Goal: Register for event/course

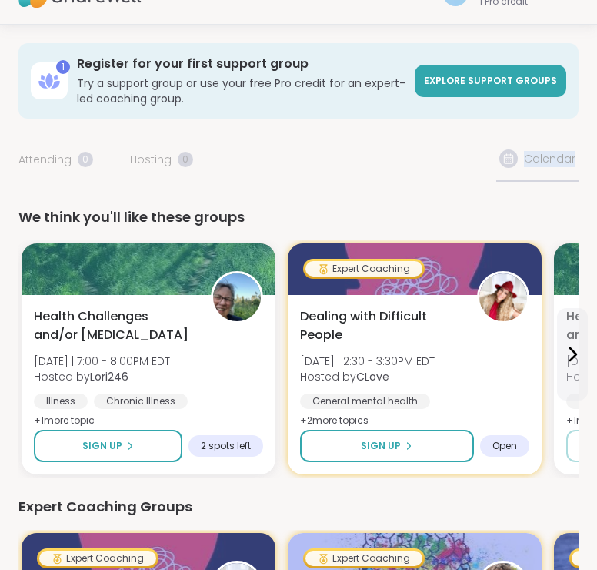
scroll to position [39, 0]
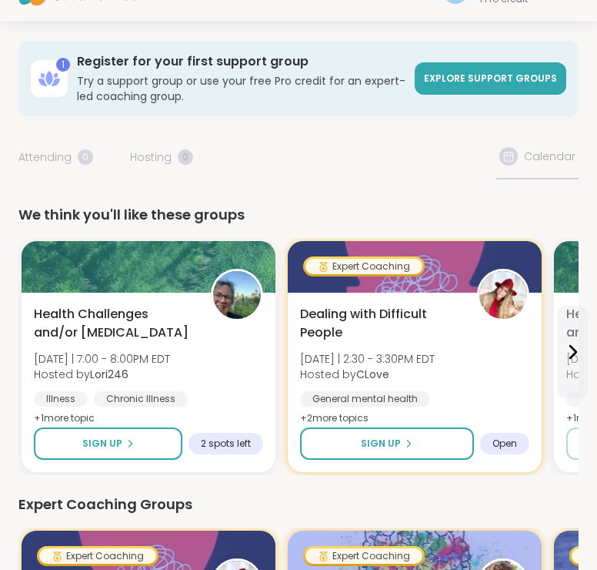
drag, startPoint x: 540, startPoint y: 149, endPoint x: 497, endPoint y: 146, distance: 42.5
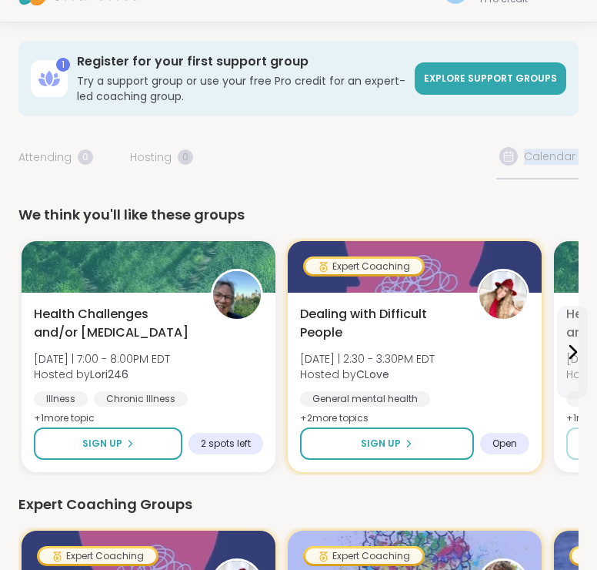
drag, startPoint x: 544, startPoint y: 163, endPoint x: 429, endPoint y: 149, distance: 115.5
drag, startPoint x: 429, startPoint y: 149, endPoint x: 480, endPoint y: 153, distance: 51.7
